Goal: Task Accomplishment & Management: Manage account settings

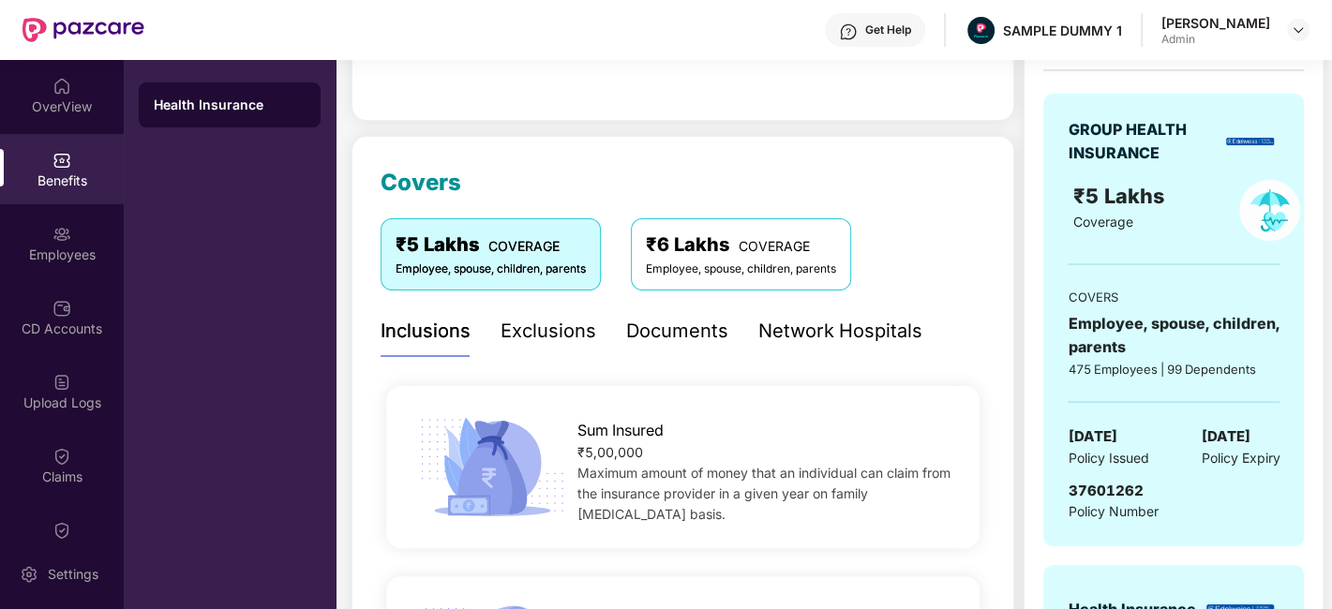
scroll to position [132, 0]
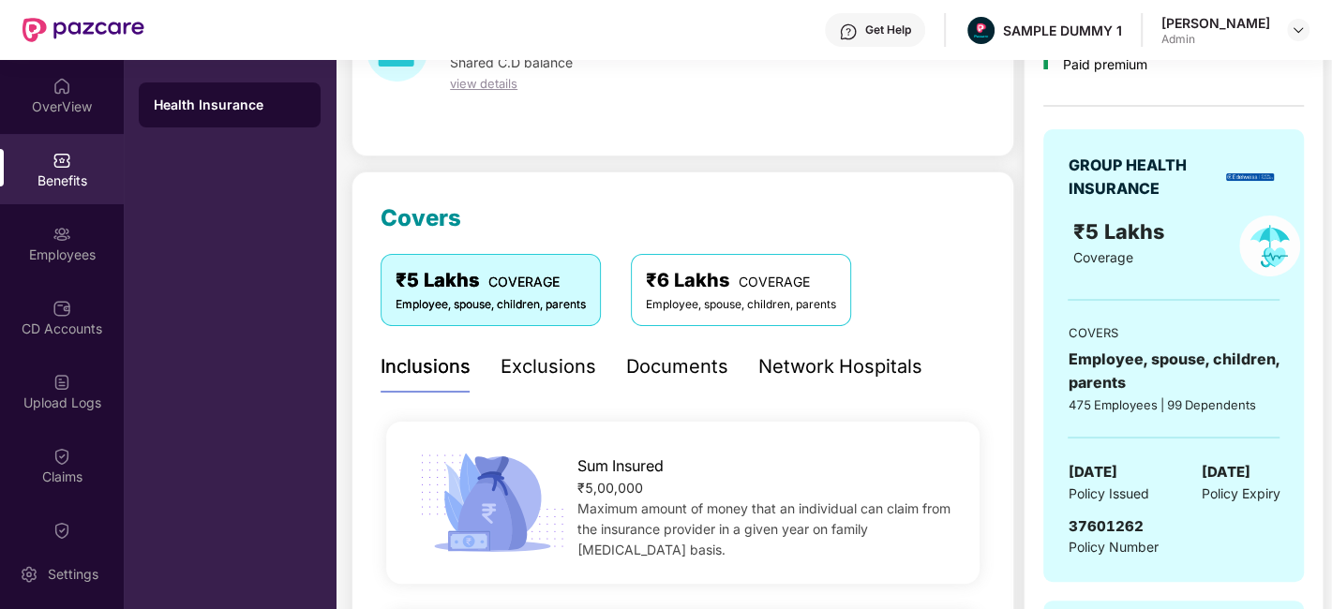
click at [503, 359] on div "Exclusions" at bounding box center [549, 367] width 96 height 29
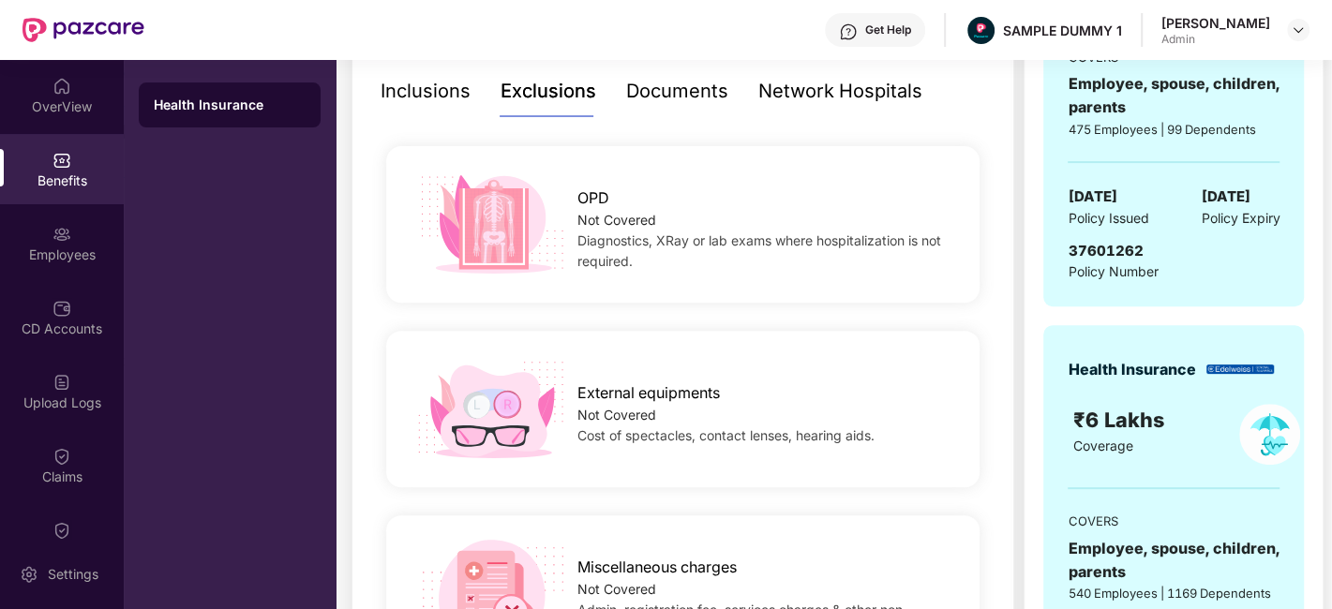
scroll to position [407, 0]
click at [689, 92] on div "Documents" at bounding box center [677, 92] width 102 height 29
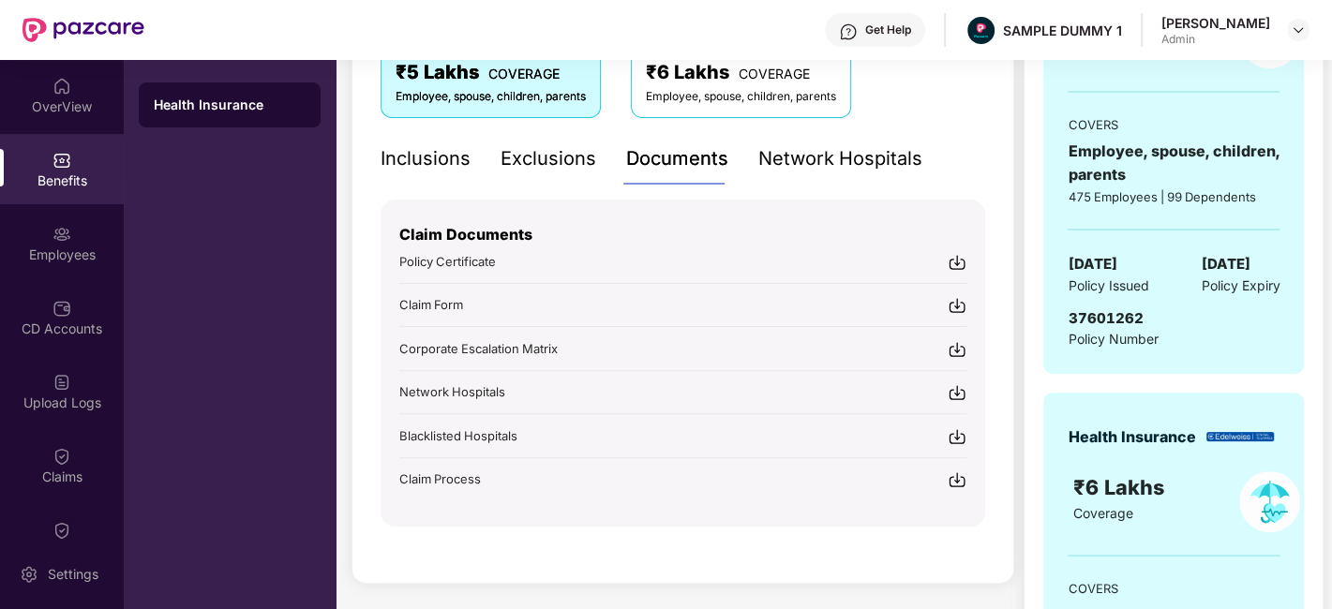
scroll to position [337, 0]
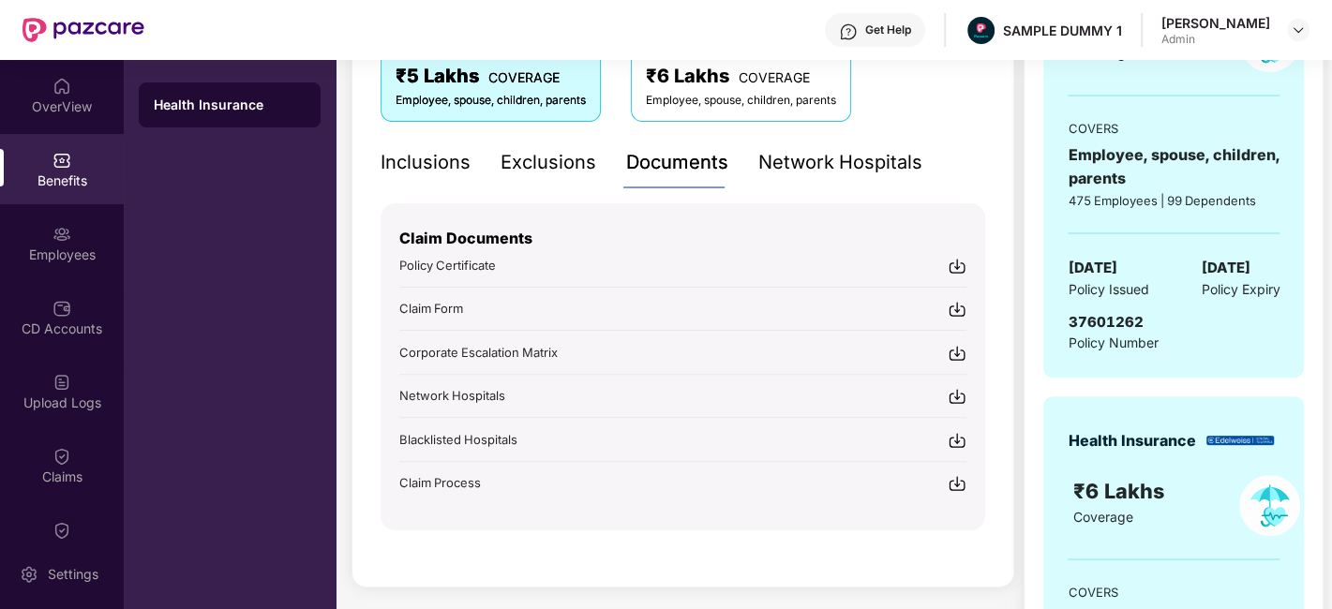
click at [886, 34] on div "Get Help" at bounding box center [888, 30] width 46 height 15
click at [340, 193] on div "₹ 4,566.00 Shared C.D balance view details Covers ₹5 Lakhs COVERAGE Employee, s…" at bounding box center [833, 328] width 995 height 1078
click at [53, 233] on img at bounding box center [62, 234] width 19 height 19
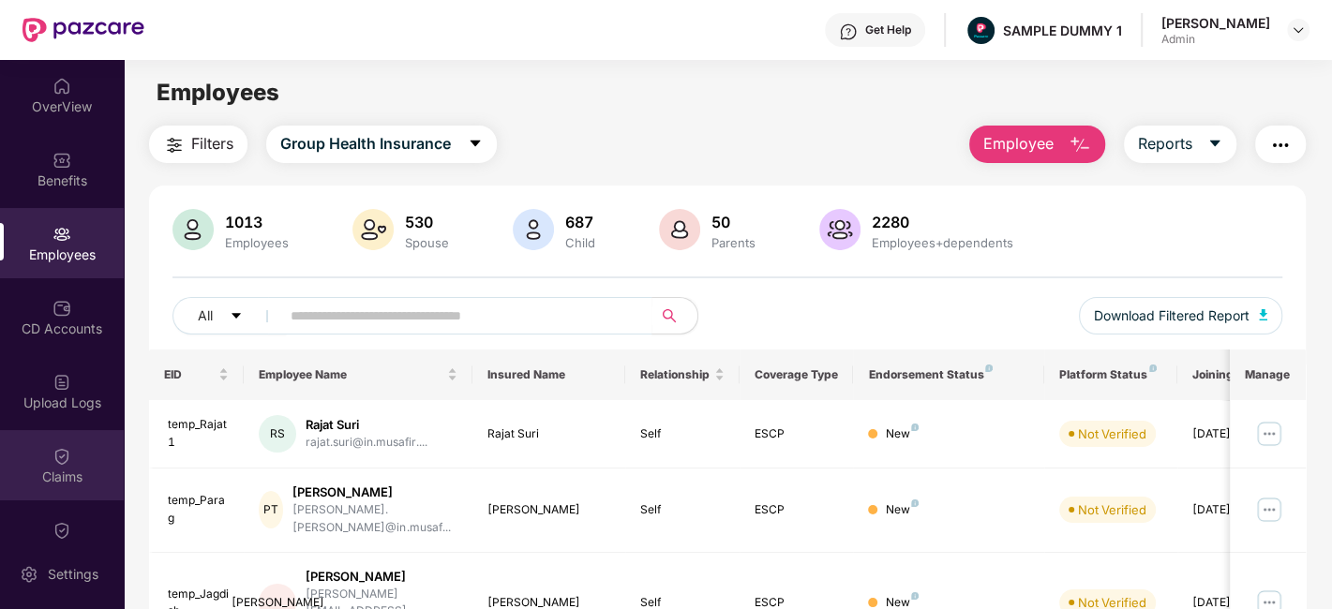
scroll to position [335, 0]
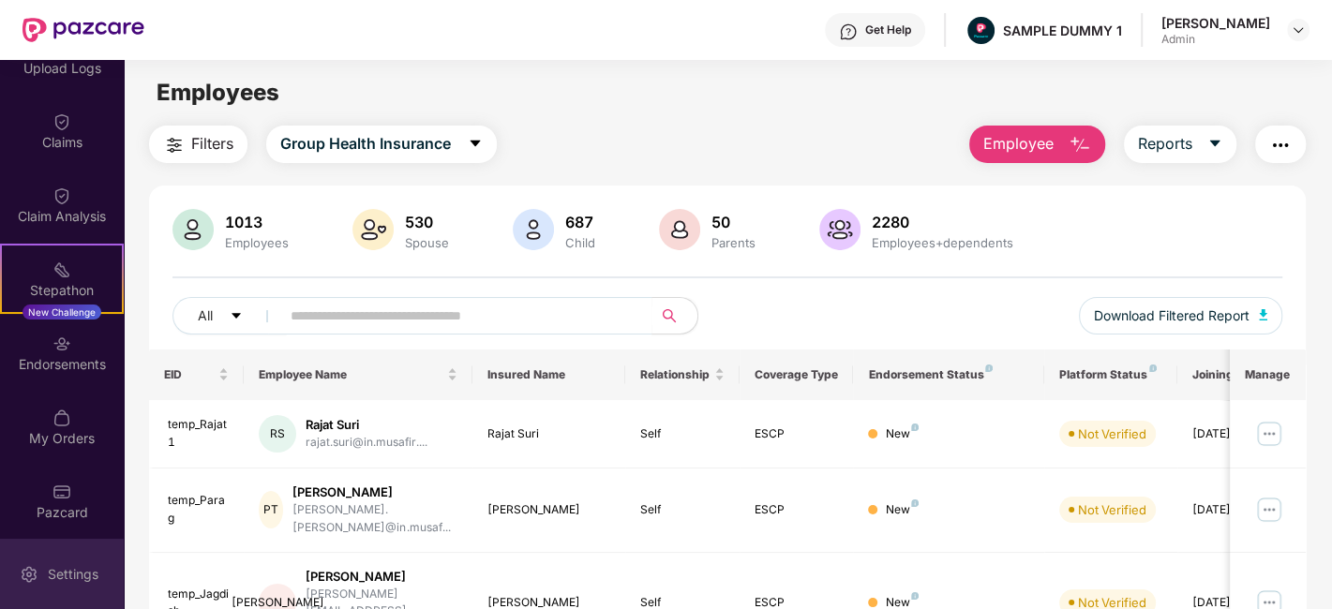
click at [74, 558] on div "Settings" at bounding box center [62, 574] width 124 height 70
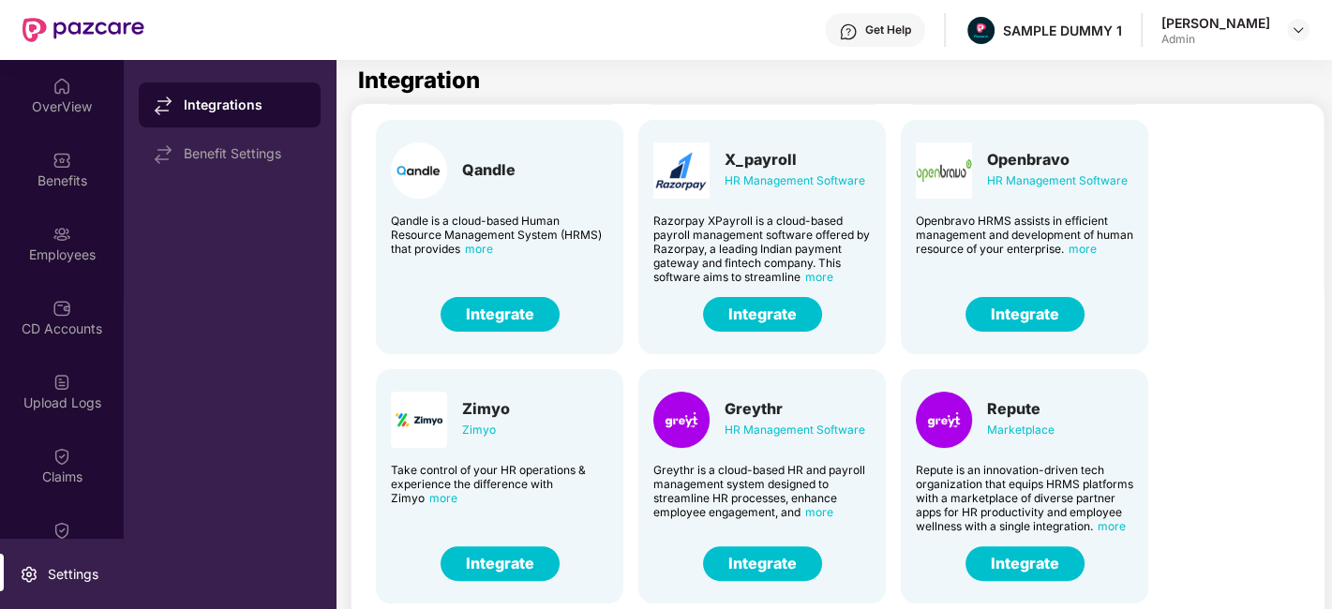
scroll to position [367, 0]
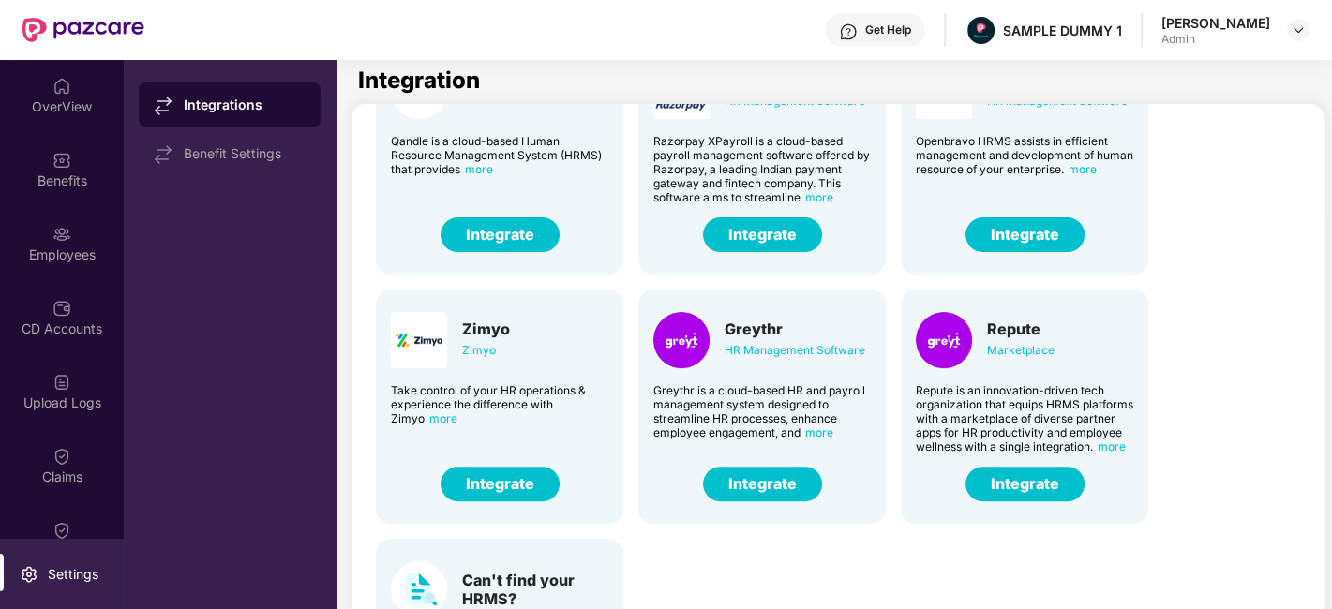
click at [793, 499] on button "Integrate" at bounding box center [762, 484] width 119 height 35
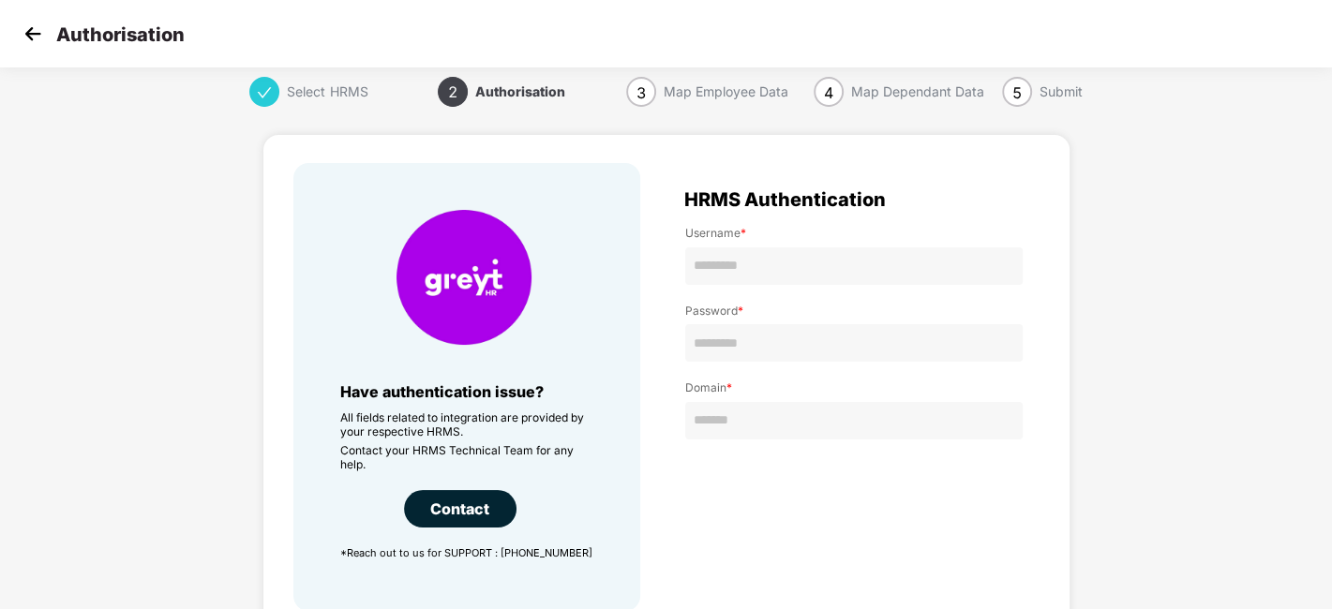
click at [36, 34] on img at bounding box center [33, 34] width 28 height 28
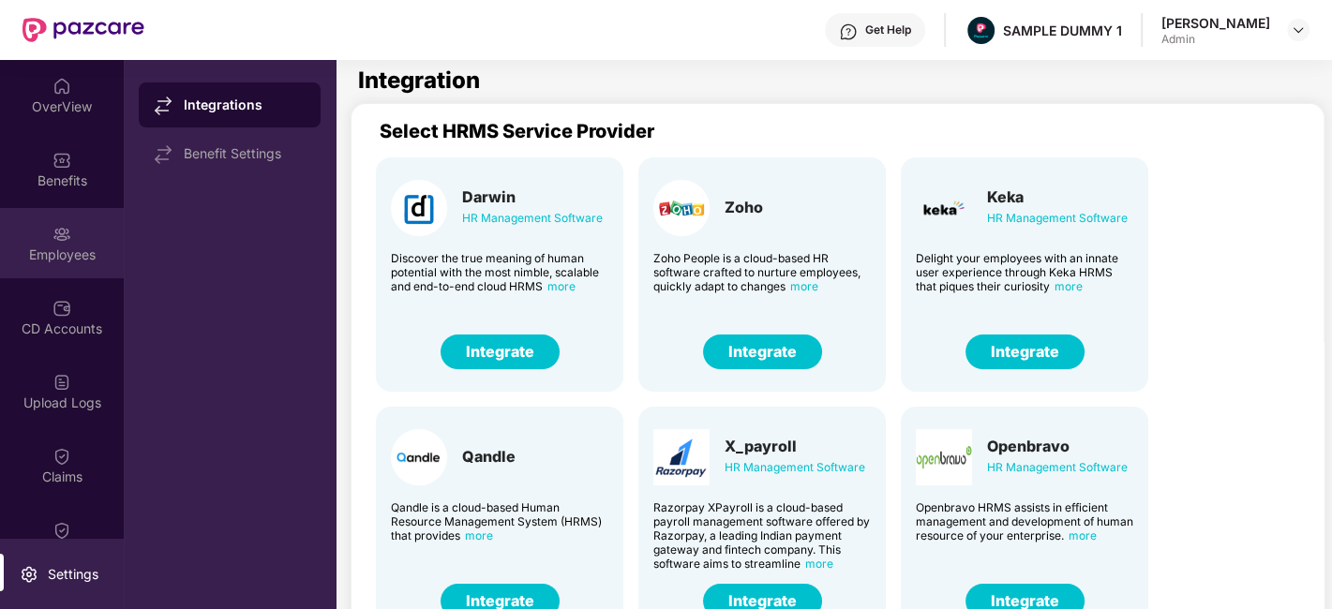
click at [59, 255] on div "Employees" at bounding box center [62, 255] width 124 height 19
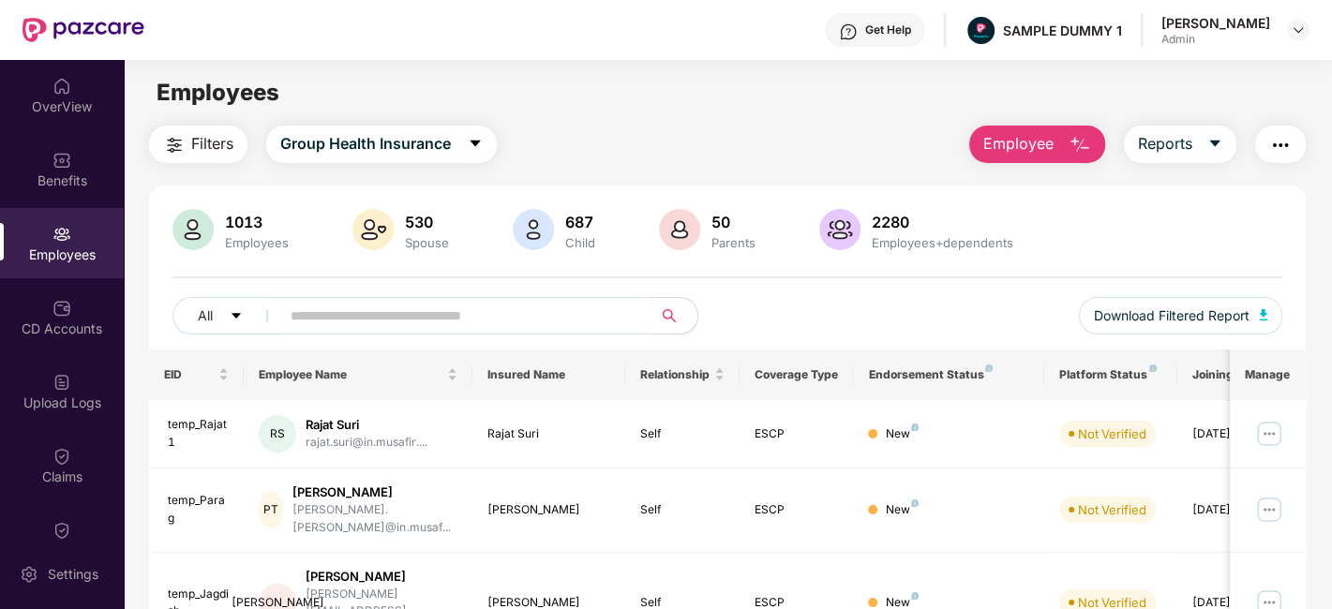
click at [1058, 143] on button "Employee" at bounding box center [1037, 145] width 136 height 38
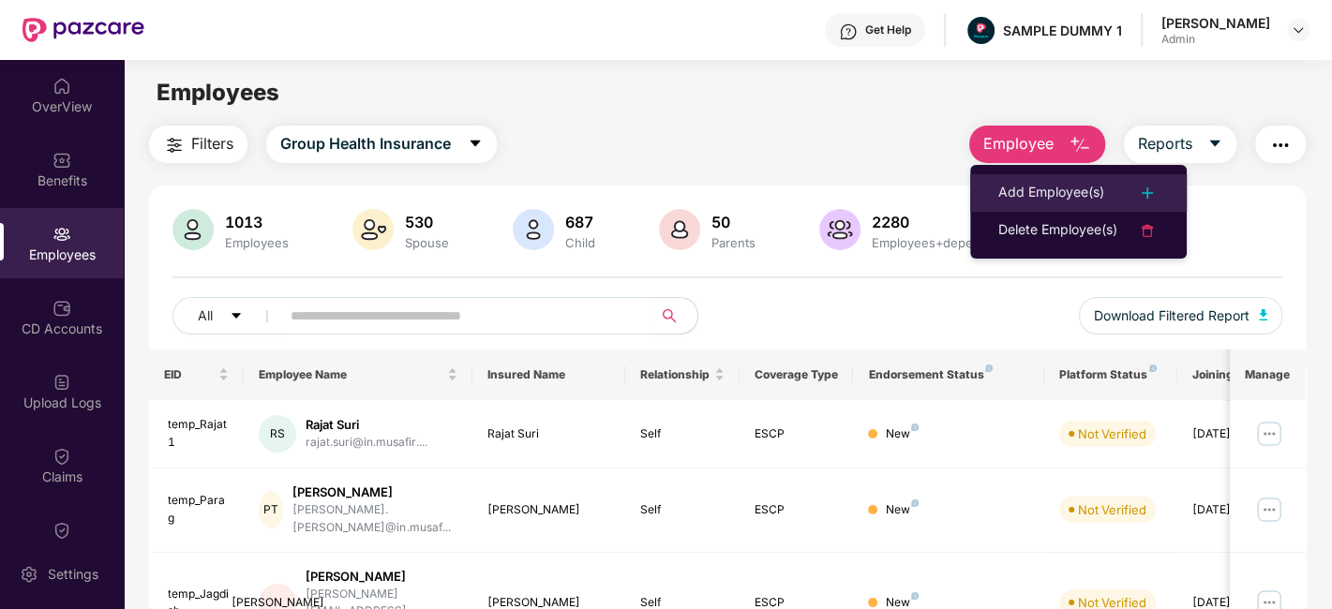
click at [1058, 201] on div "Add Employee(s)" at bounding box center [1052, 193] width 106 height 23
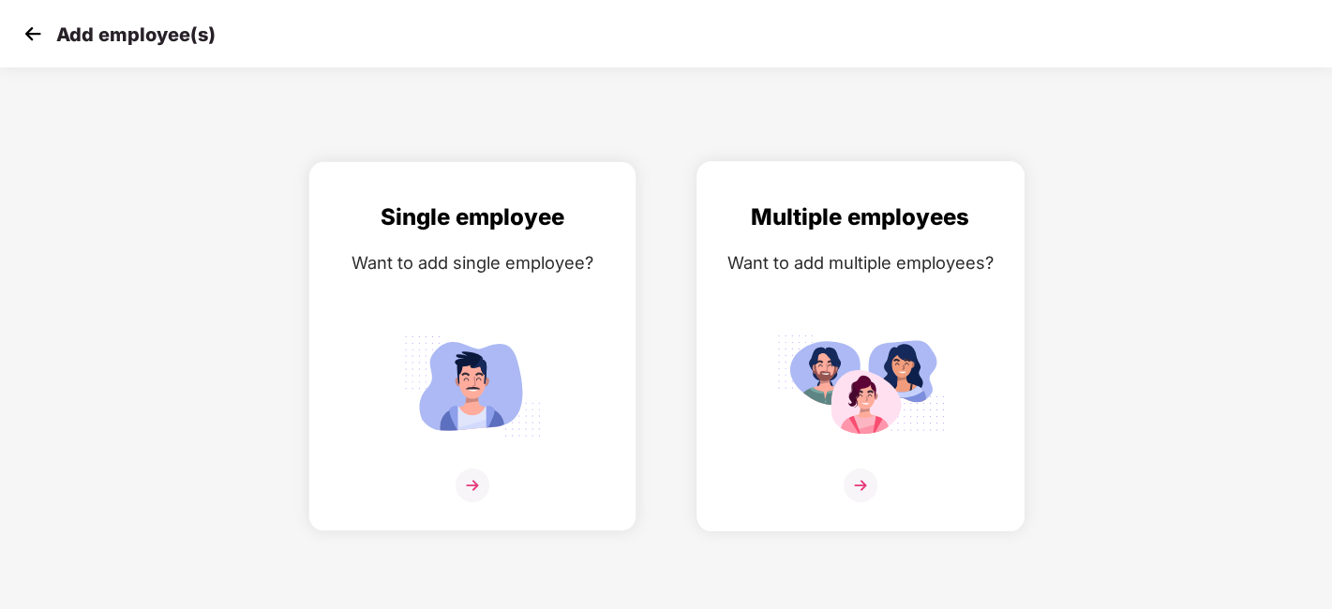
click at [834, 445] on div "Multiple employees Want to add multiple employees?" at bounding box center [860, 363] width 289 height 326
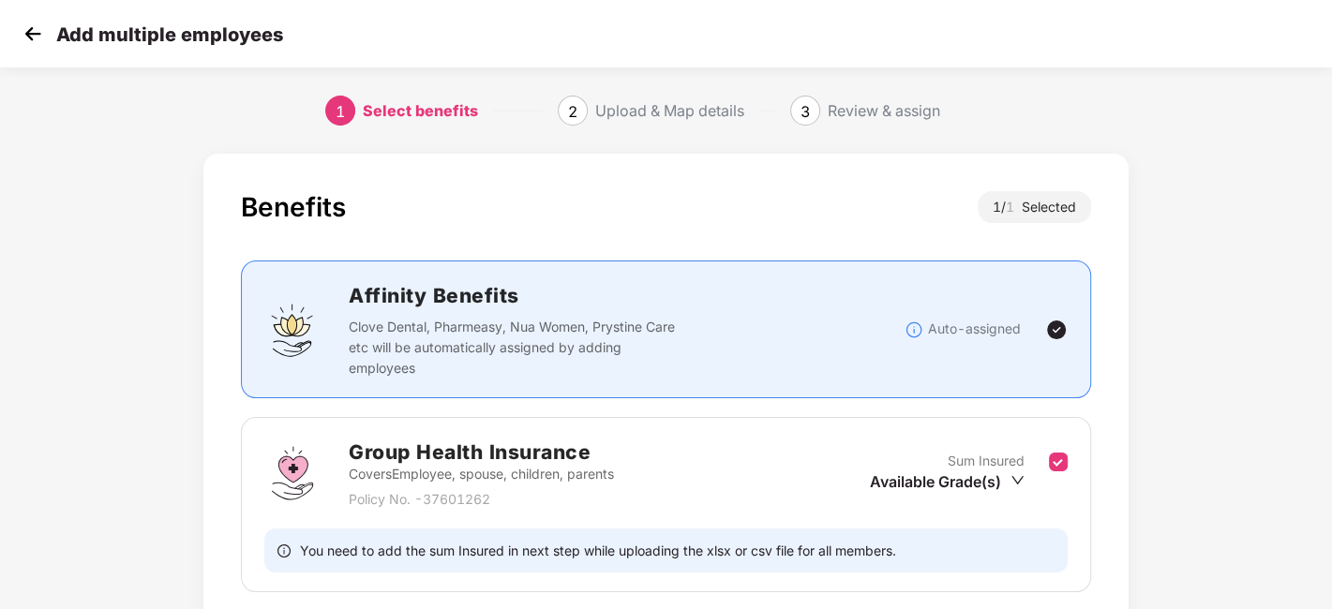
scroll to position [144, 0]
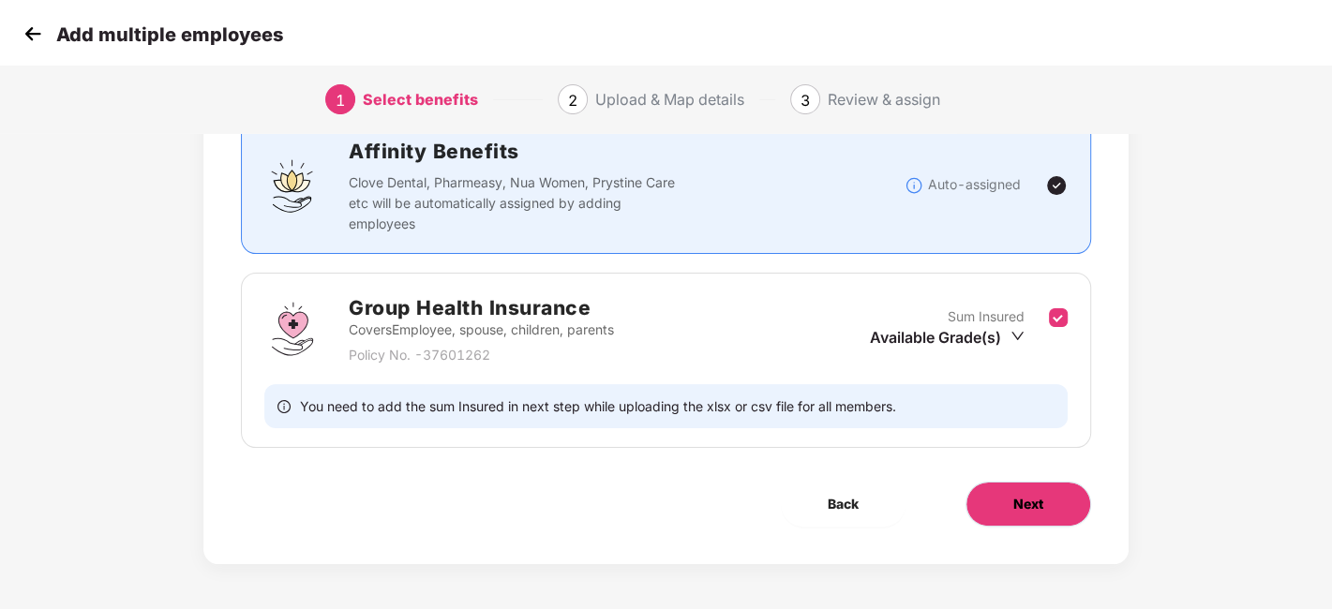
click at [1052, 496] on button "Next" at bounding box center [1029, 504] width 126 height 45
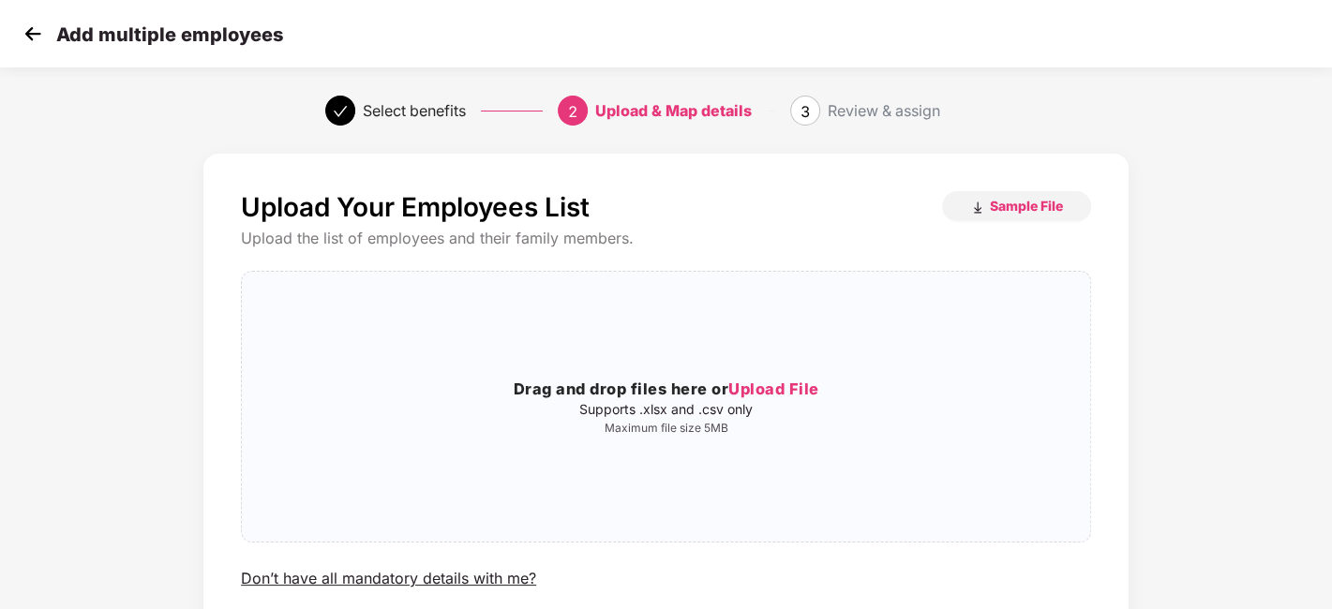
click at [35, 43] on img at bounding box center [33, 34] width 28 height 28
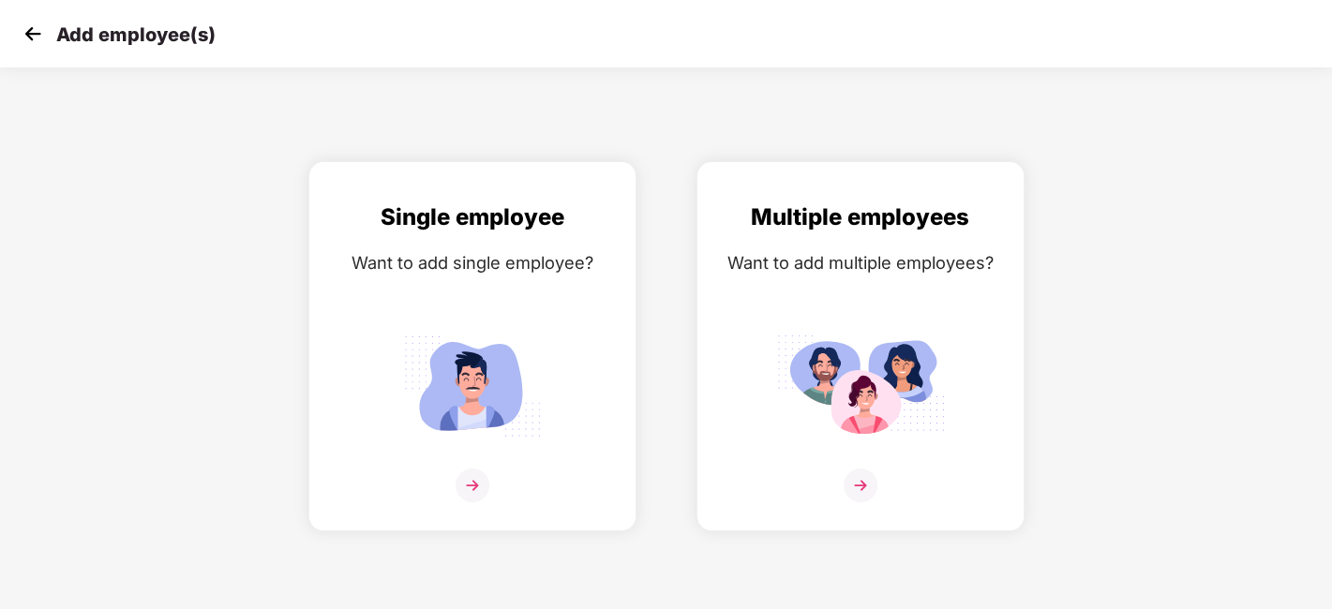
click at [35, 43] on img at bounding box center [33, 34] width 28 height 28
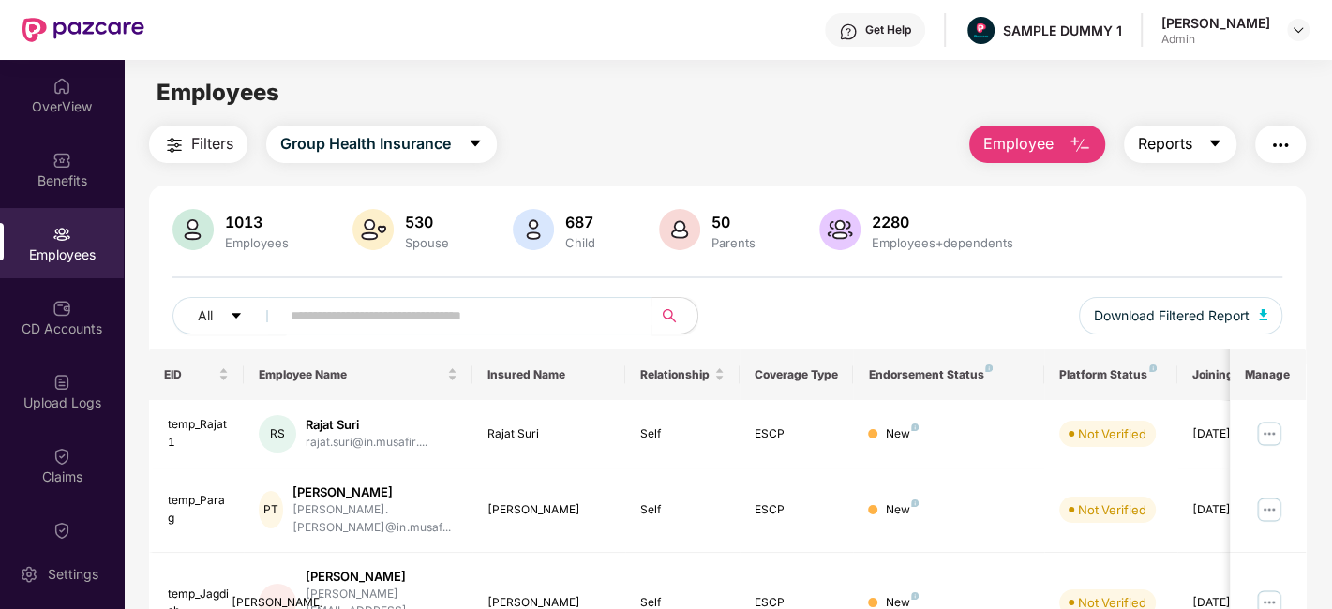
click at [1199, 146] on button "Reports" at bounding box center [1180, 145] width 113 height 38
click at [918, 127] on div "Filters Group Health Insurance Employee Reports" at bounding box center [727, 145] width 1157 height 38
click at [1298, 148] on button "button" at bounding box center [1280, 145] width 51 height 38
click at [576, 116] on main "Employees Filters Group Health Insurance Employee Reports 1013 Employees 530 Sp…" at bounding box center [728, 364] width 1208 height 609
click at [67, 320] on div "CD Accounts" at bounding box center [62, 329] width 124 height 19
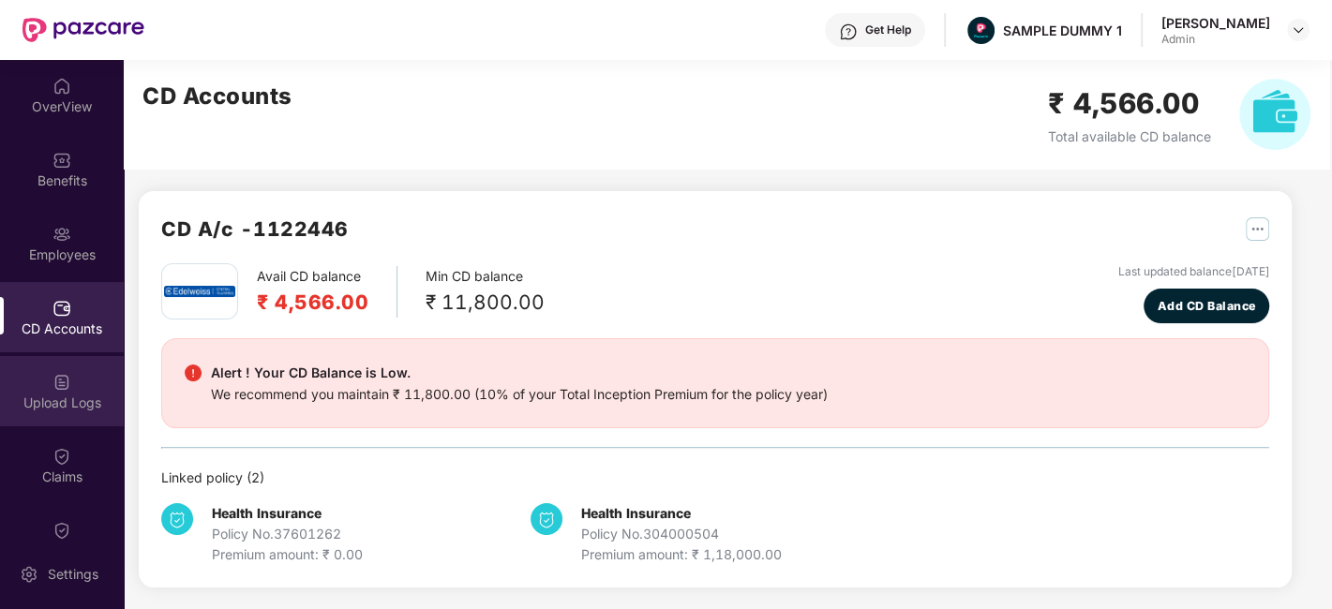
scroll to position [136, 0]
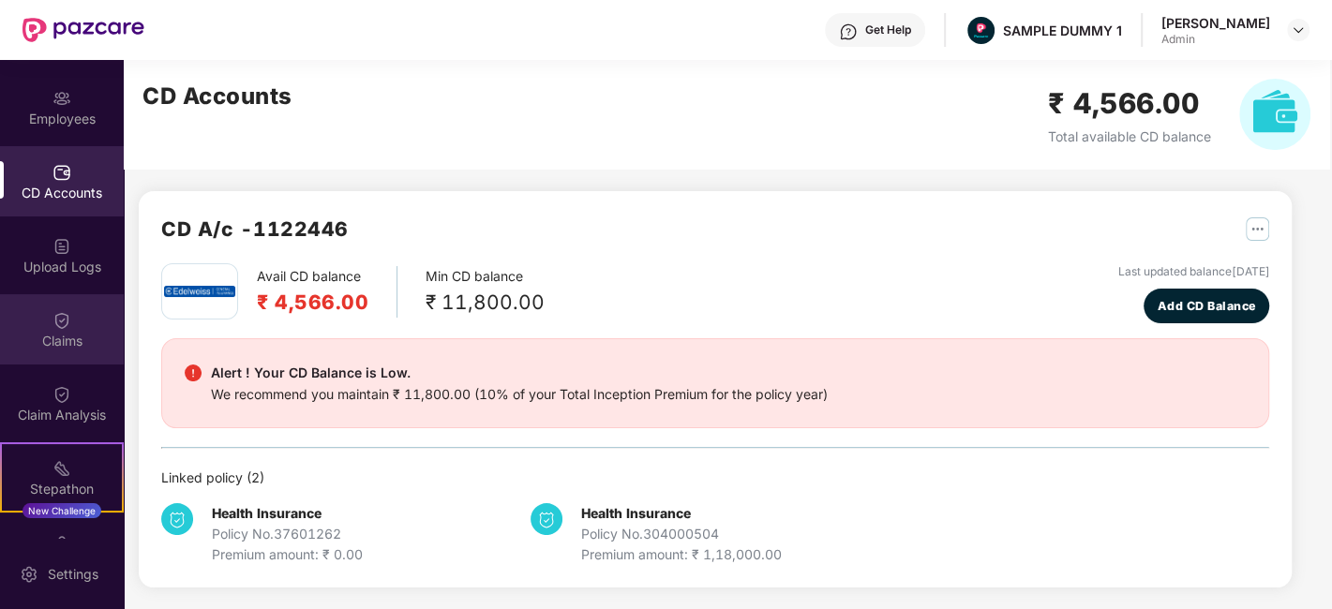
click at [58, 334] on div "Claims" at bounding box center [62, 341] width 124 height 19
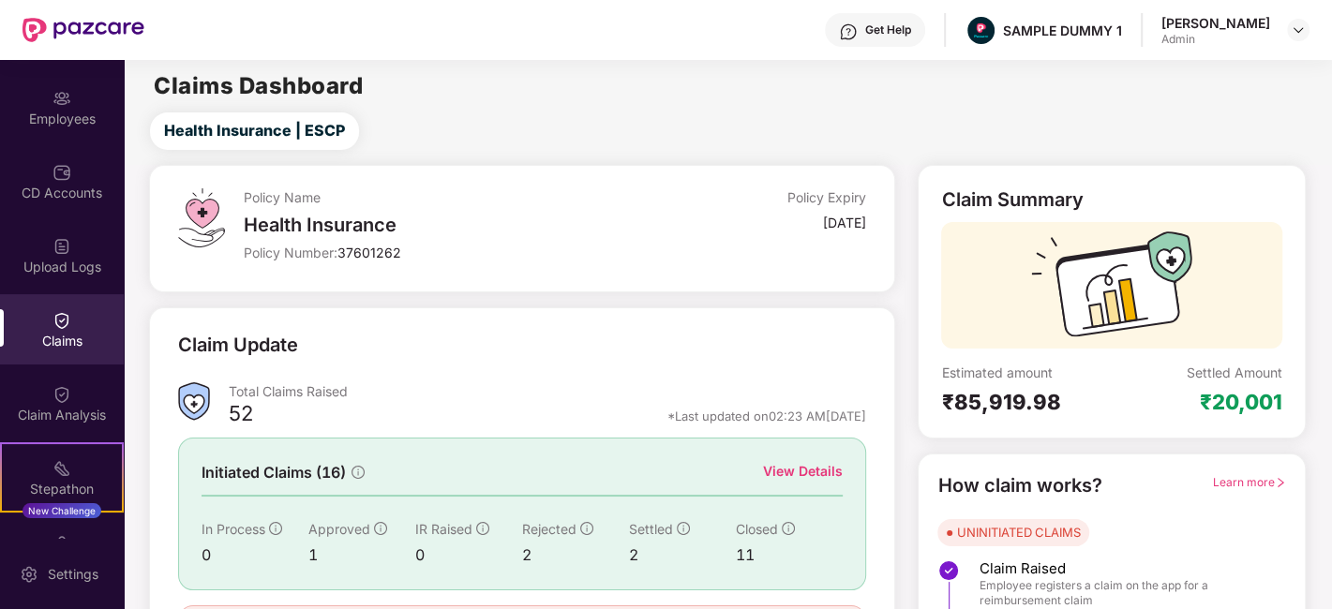
scroll to position [123, 0]
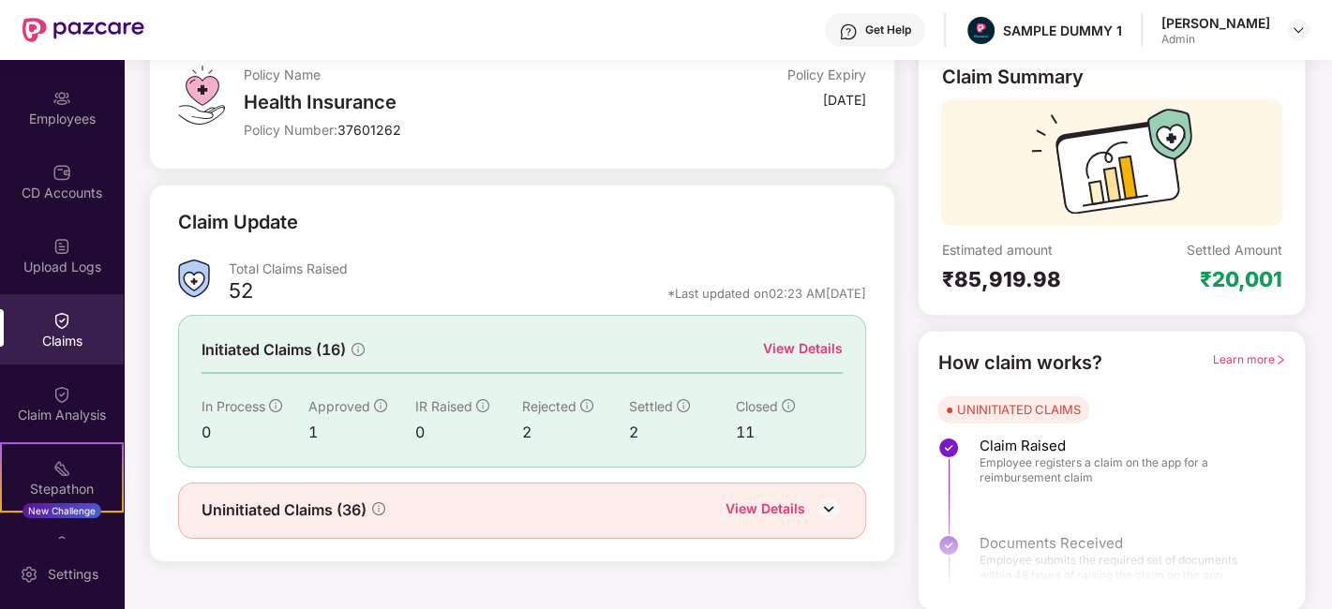
click at [790, 350] on div "View Details" at bounding box center [803, 348] width 80 height 21
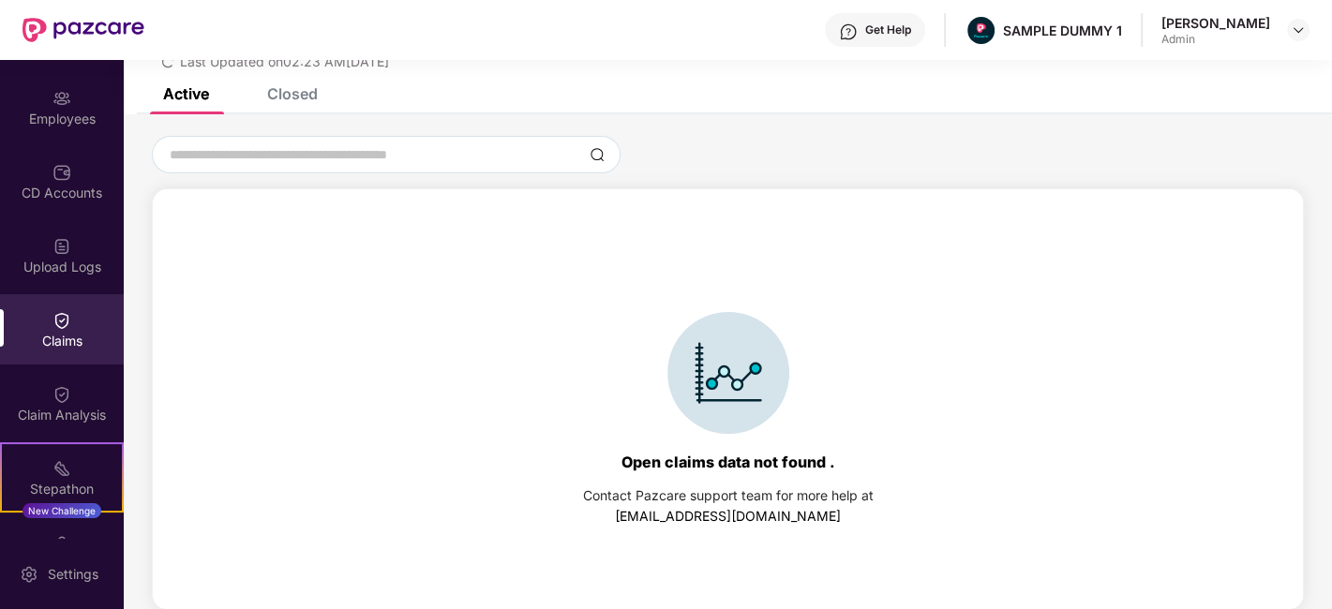
click at [283, 81] on div "List of Initiated Claims Last Updated on 02:23 AM[DATE]" at bounding box center [728, 34] width 1209 height 108
click at [287, 89] on div "Closed" at bounding box center [292, 93] width 51 height 19
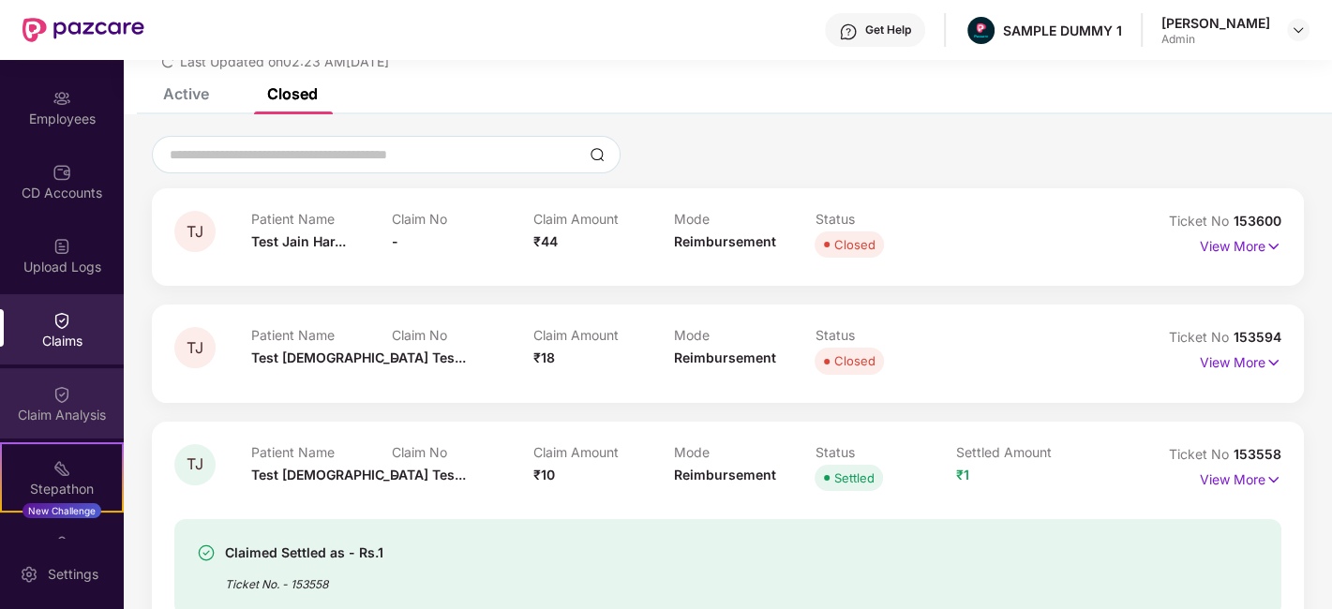
click at [23, 388] on div "Claim Analysis" at bounding box center [62, 403] width 124 height 70
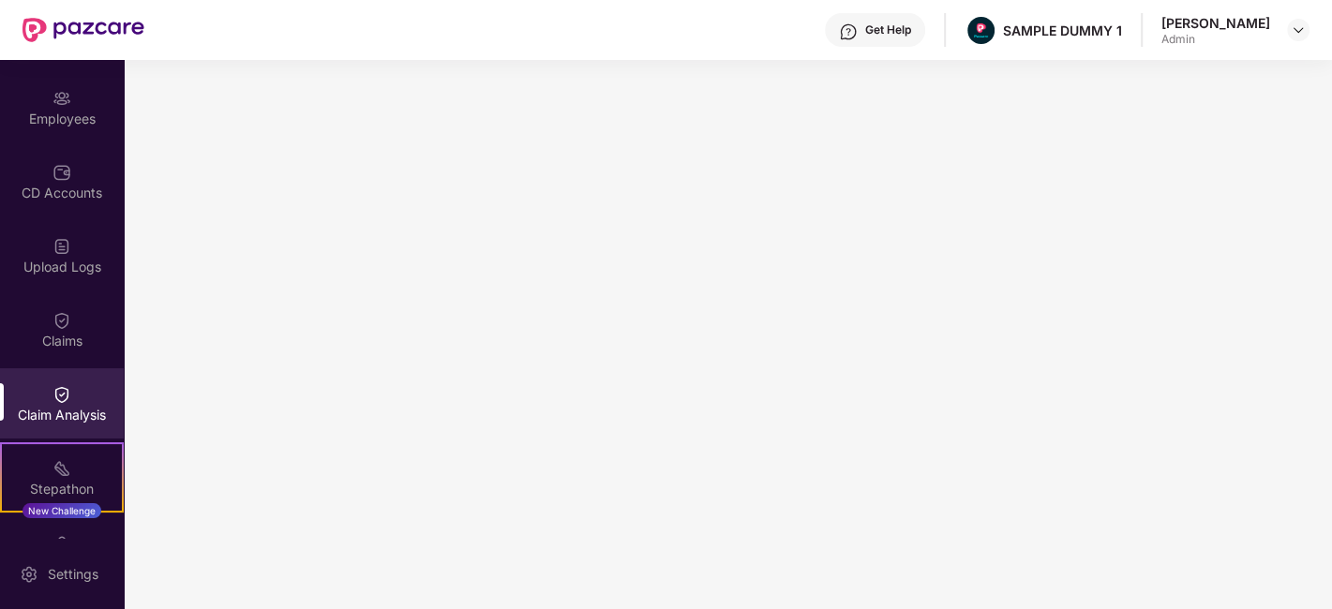
scroll to position [218, 0]
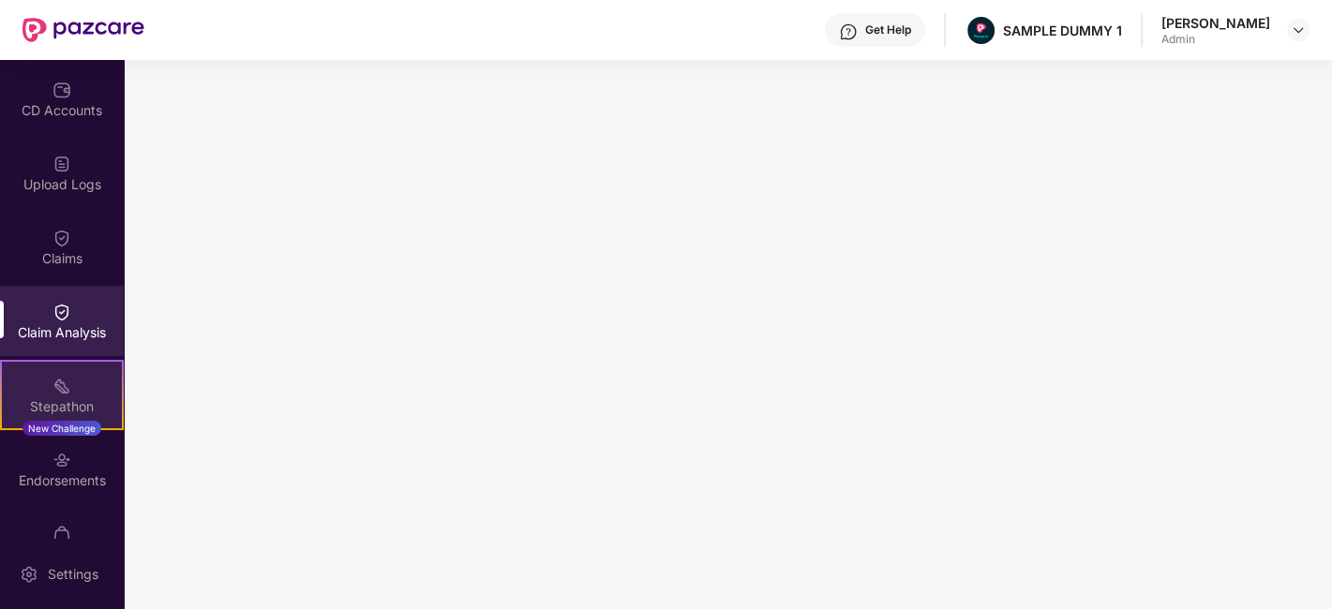
click at [73, 379] on div "Stepathon New Challenge" at bounding box center [62, 395] width 124 height 70
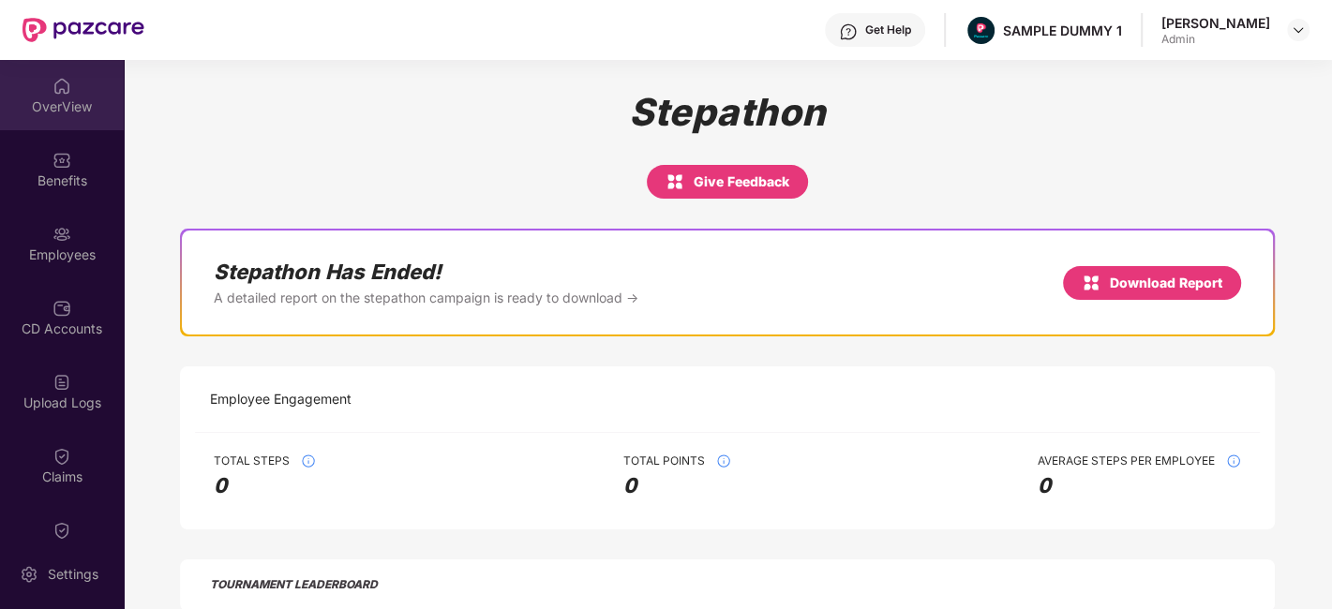
click at [56, 101] on div "OverView" at bounding box center [62, 107] width 124 height 19
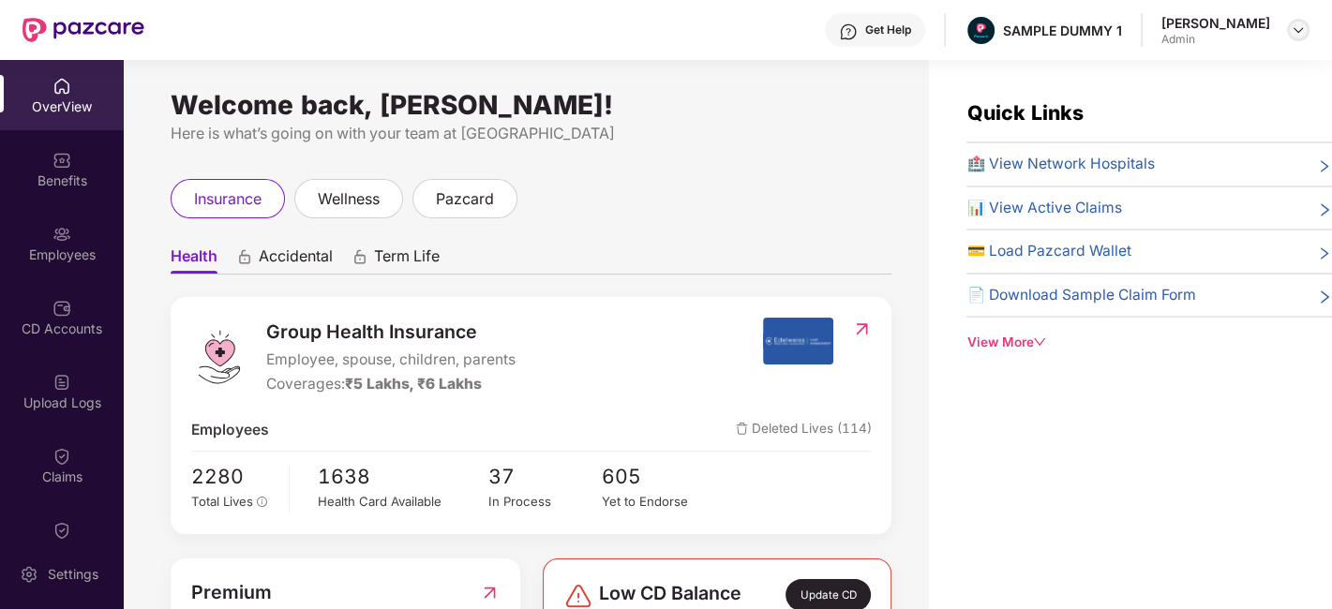
click at [1293, 36] on img at bounding box center [1298, 30] width 15 height 15
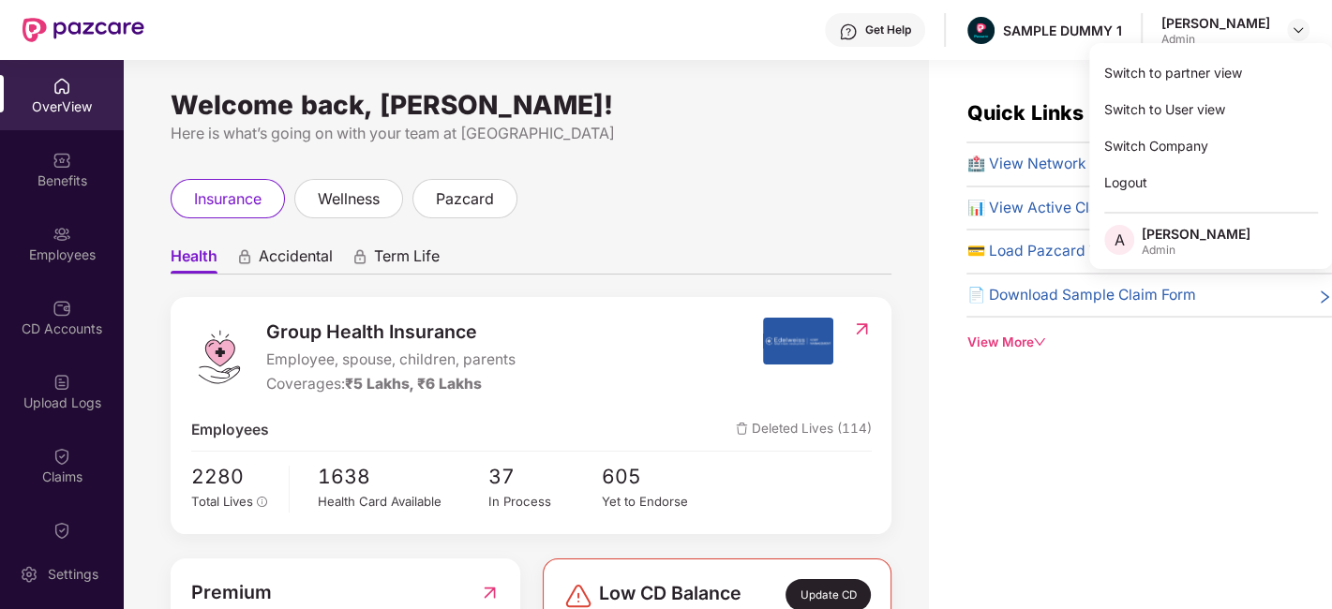
click at [729, 148] on div "Welcome back, [PERSON_NAME]! Here is what’s going on with your team at Pazcare …" at bounding box center [526, 346] width 805 height 572
